Goal: Information Seeking & Learning: Learn about a topic

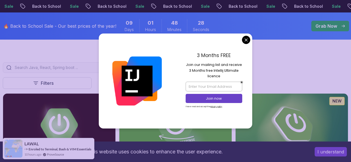
scroll to position [133, 0]
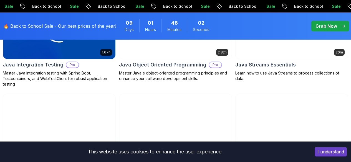
scroll to position [600, 0]
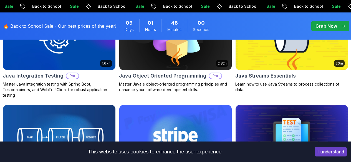
click at [0, 0] on button "Free" at bounding box center [0, 0] width 0 height 0
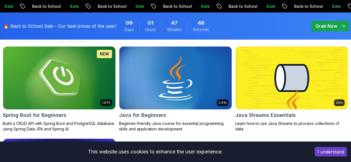
scroll to position [177, 0]
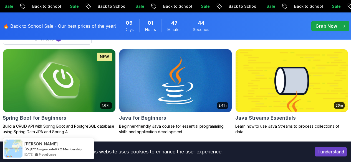
click at [200, 124] on p "Beginner-friendly Java course for essential programming skills and application …" at bounding box center [175, 129] width 113 height 11
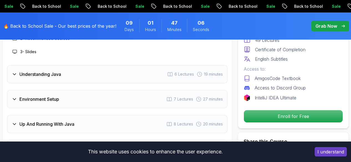
scroll to position [927, 0]
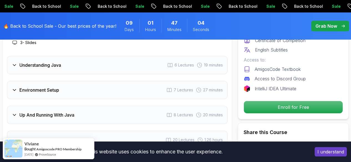
click at [16, 137] on icon at bounding box center [15, 140] width 6 height 6
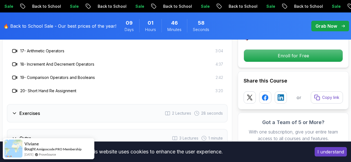
scroll to position [1205, 0]
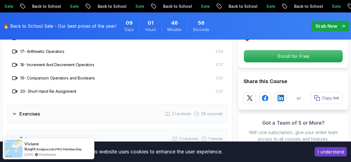
click at [13, 114] on icon at bounding box center [14, 114] width 3 height 1
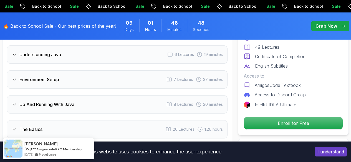
scroll to position [850, 0]
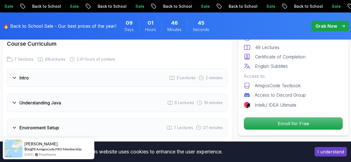
click at [13, 150] on icon at bounding box center [15, 153] width 6 height 6
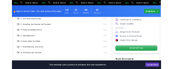
scroll to position [1038, 0]
